Goal: Transaction & Acquisition: Purchase product/service

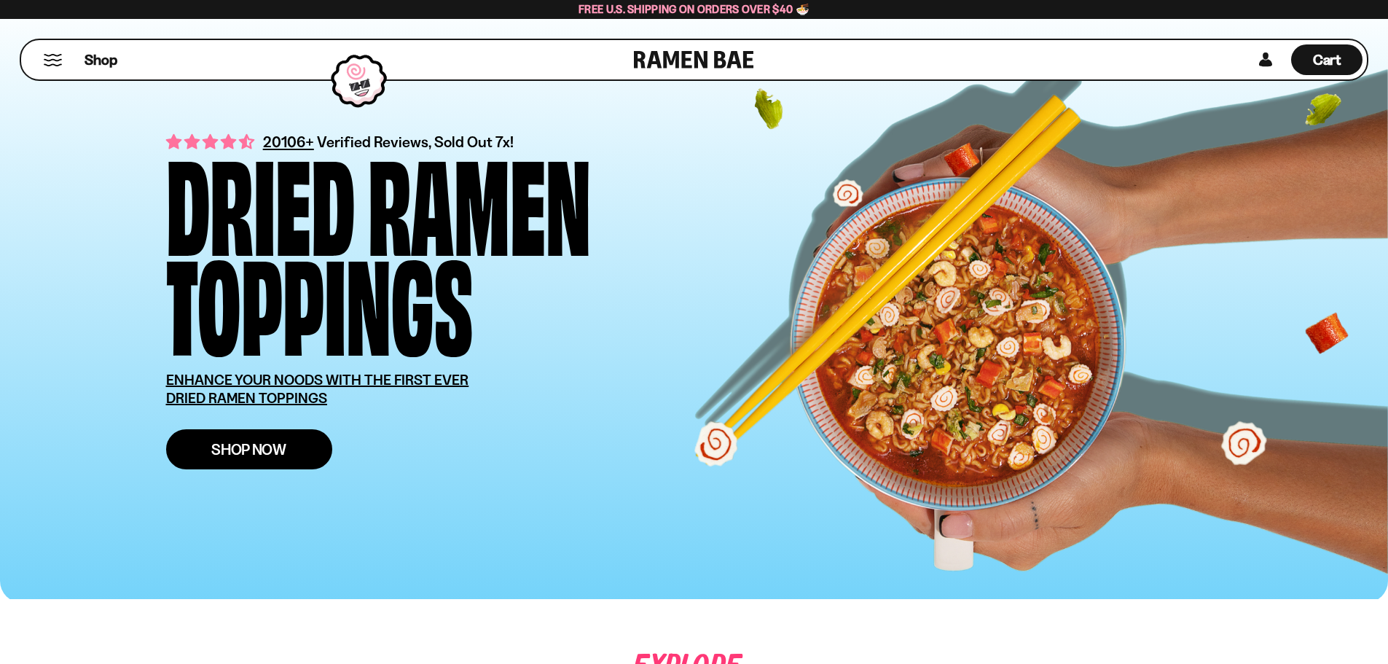
click at [238, 450] on span "Shop Now" at bounding box center [248, 449] width 75 height 15
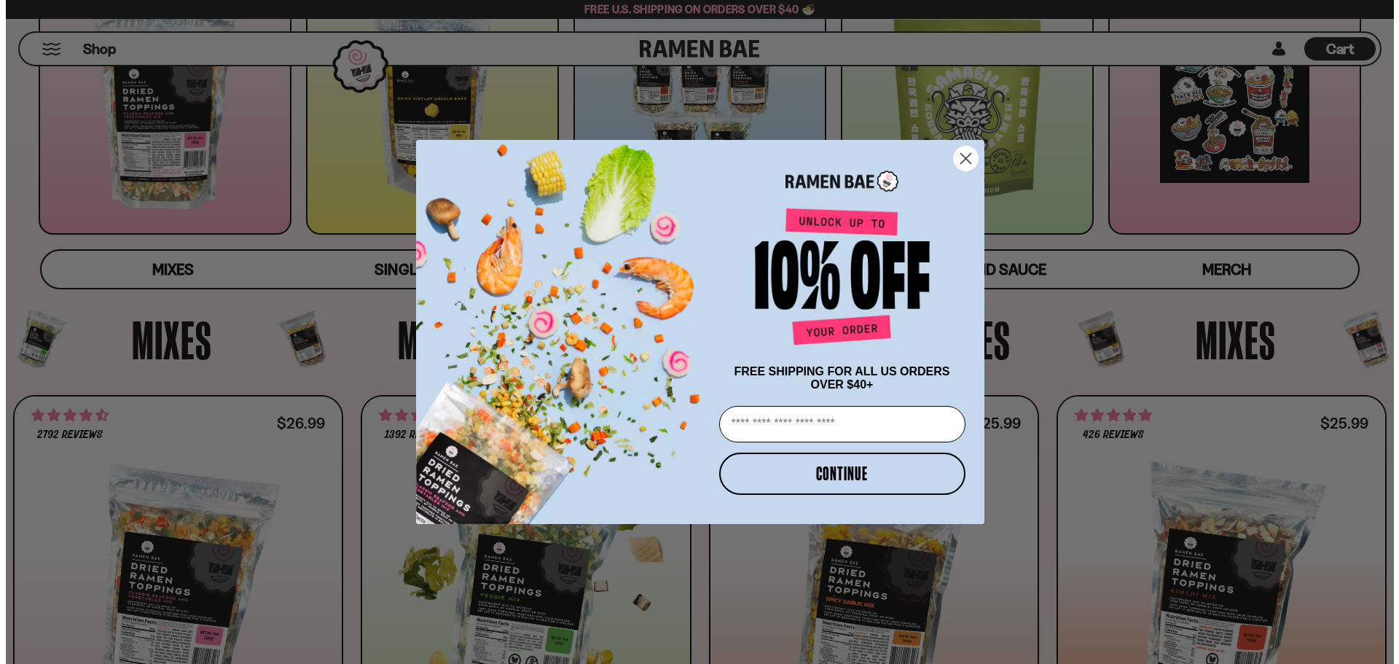
scroll to position [292, 0]
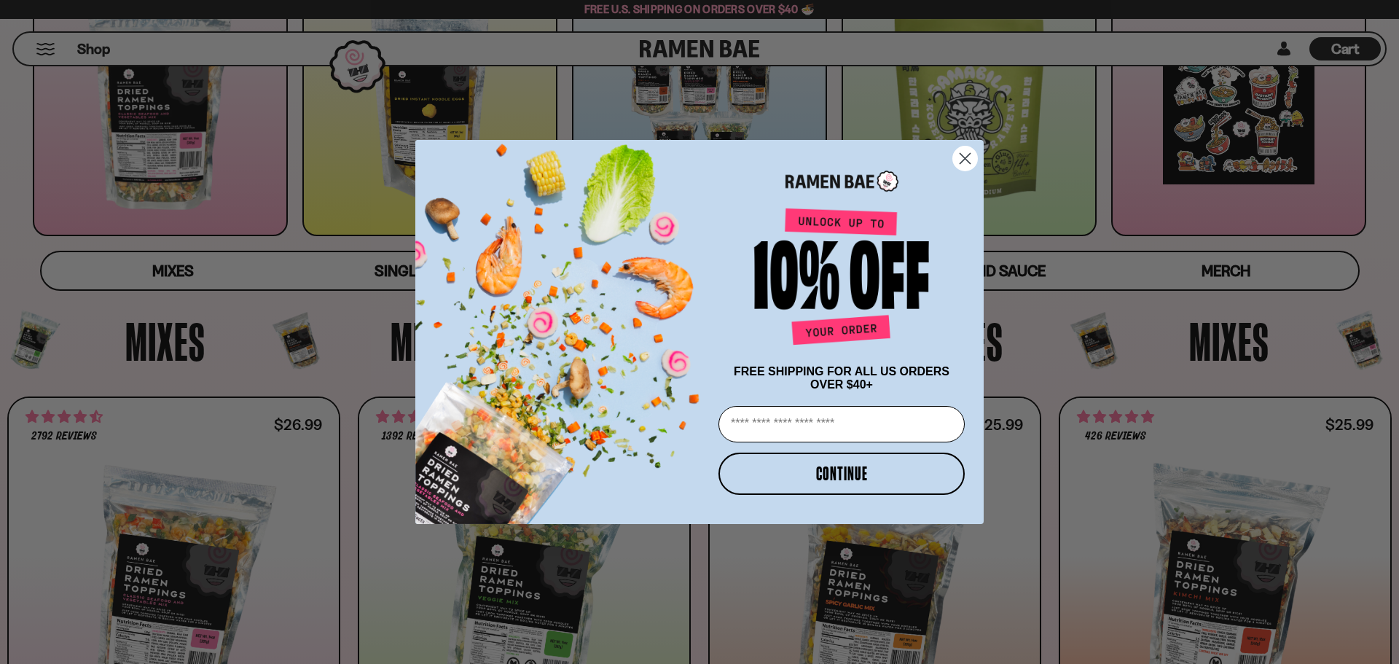
click at [971, 160] on icon "Close dialog" at bounding box center [966, 159] width 10 height 10
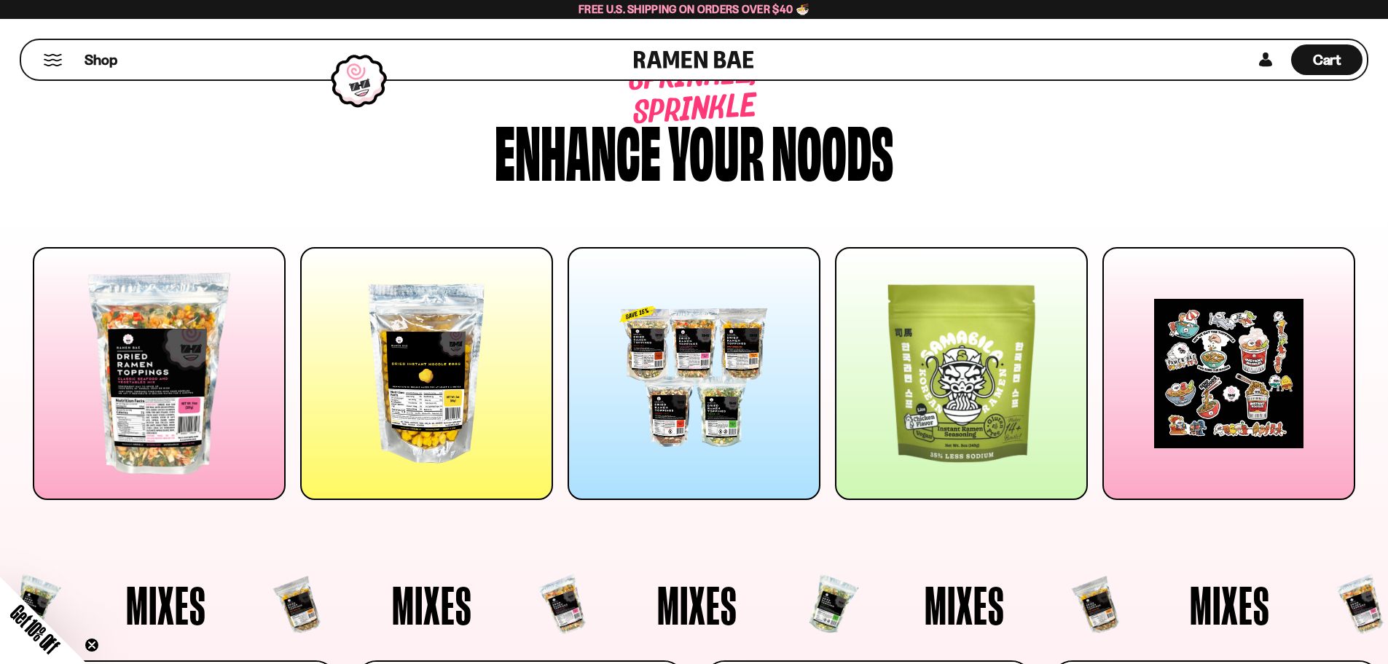
scroll to position [0, 0]
